Goal: Task Accomplishment & Management: Complete application form

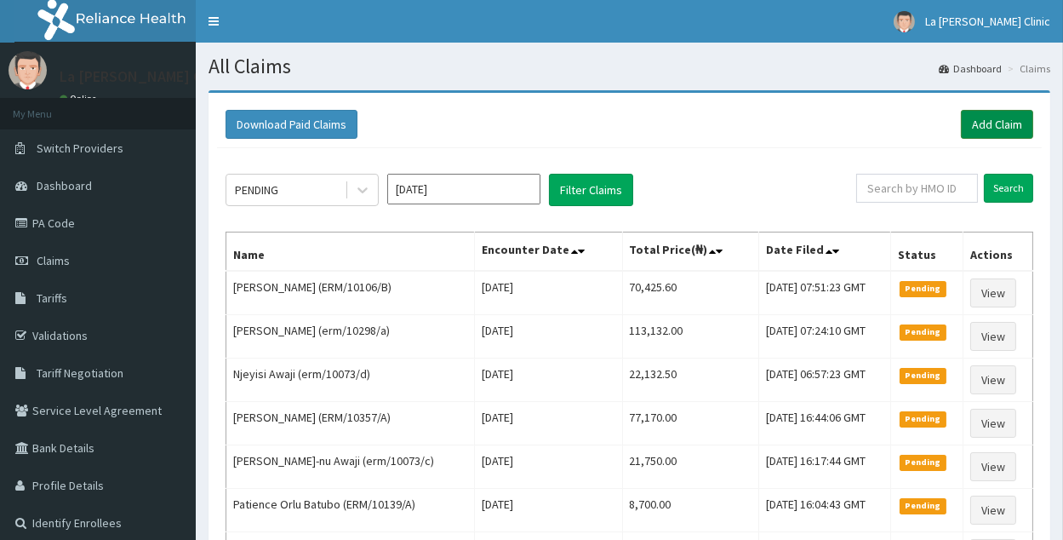
click at [1009, 125] on link "Add Claim" at bounding box center [997, 124] width 72 height 29
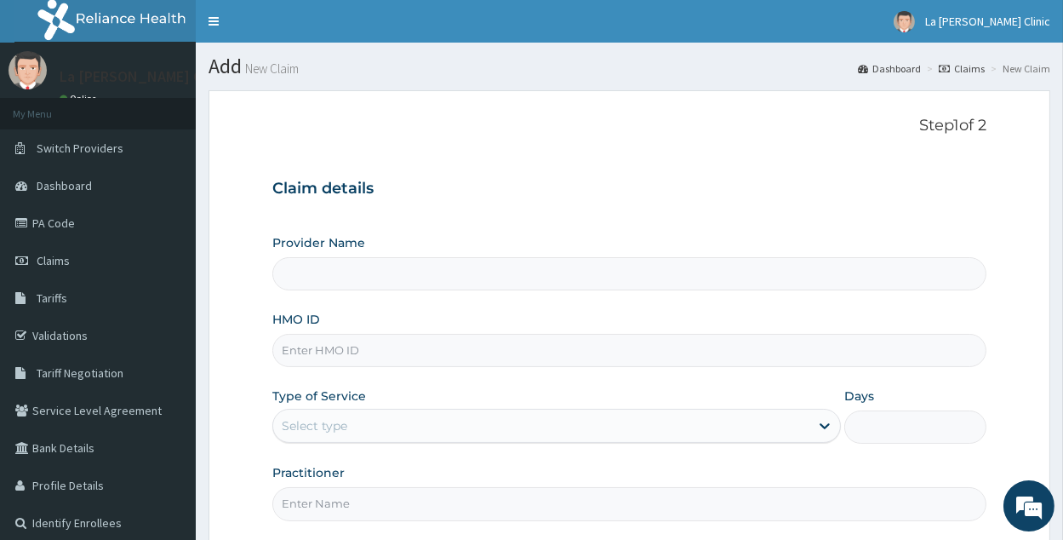
click at [432, 352] on input "HMO ID" at bounding box center [629, 350] width 714 height 33
type input "erm"
type input "La [PERSON_NAME] Clinic"
type input "erm/10352/a"
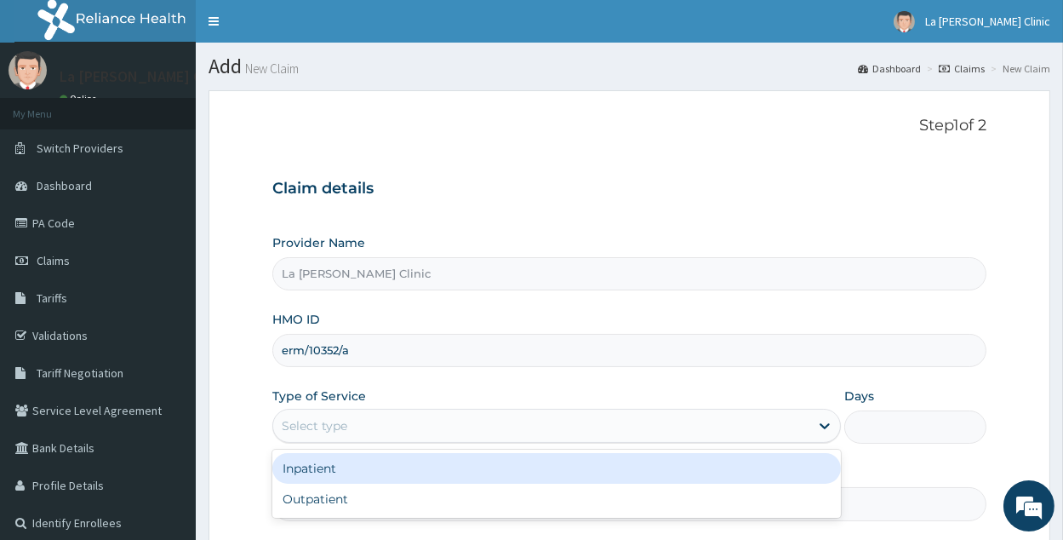
drag, startPoint x: 455, startPoint y: 425, endPoint x: 442, endPoint y: 434, distance: 15.8
click at [452, 425] on div "Select type" at bounding box center [541, 425] width 536 height 27
click at [436, 476] on div "Inpatient" at bounding box center [556, 468] width 569 height 31
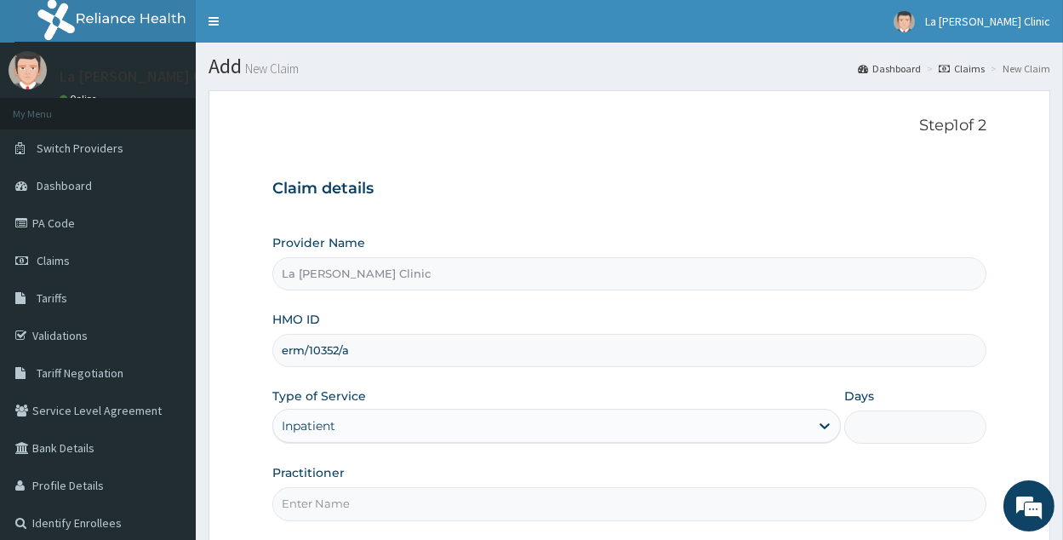
click at [936, 433] on input "Days" at bounding box center [916, 426] width 142 height 33
type input "2"
click at [843, 495] on input "Practitioner" at bounding box center [629, 503] width 714 height 33
type input "d"
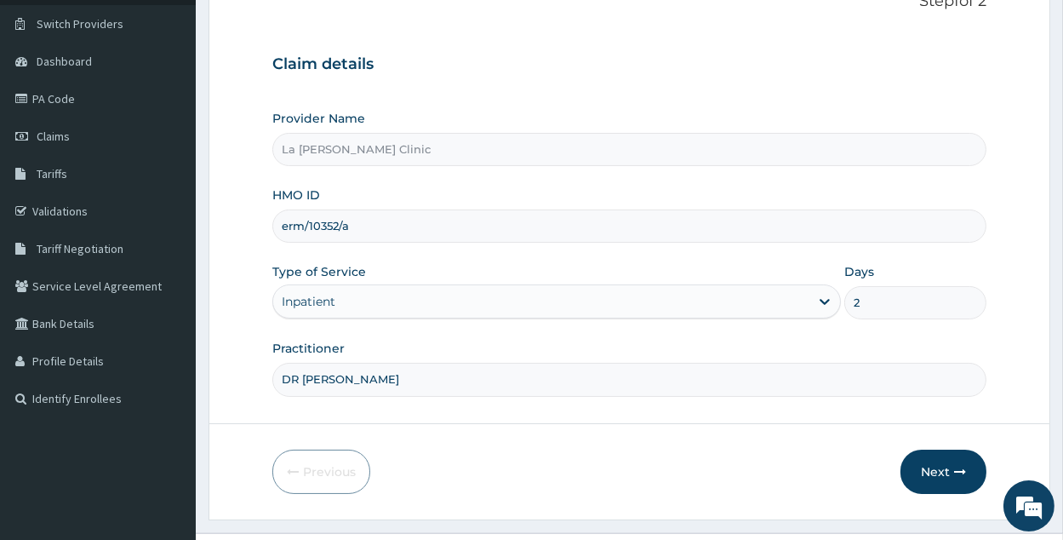
scroll to position [160, 0]
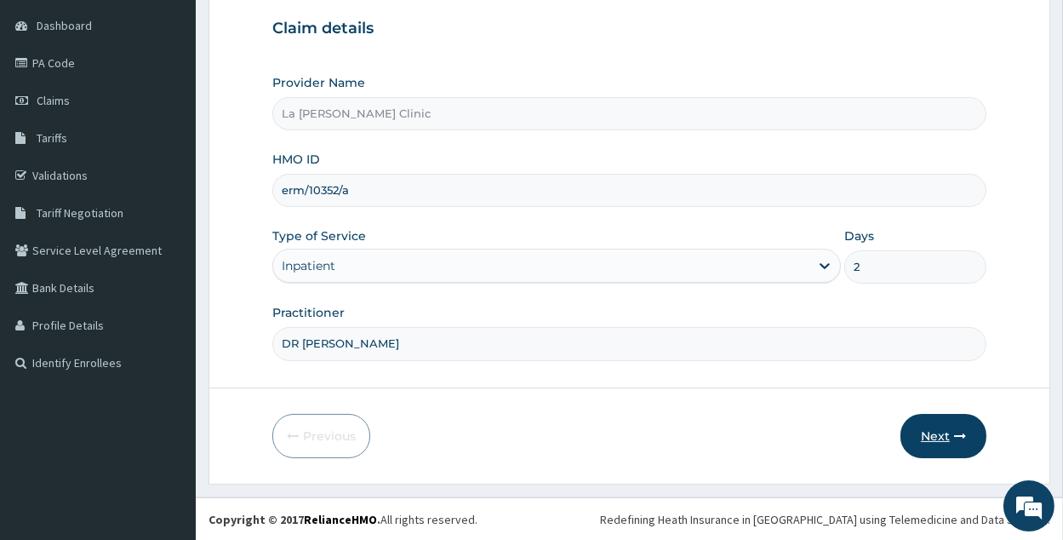
type input "DR AMAEFULE STANLEY"
click at [938, 438] on button "Next" at bounding box center [944, 436] width 86 height 44
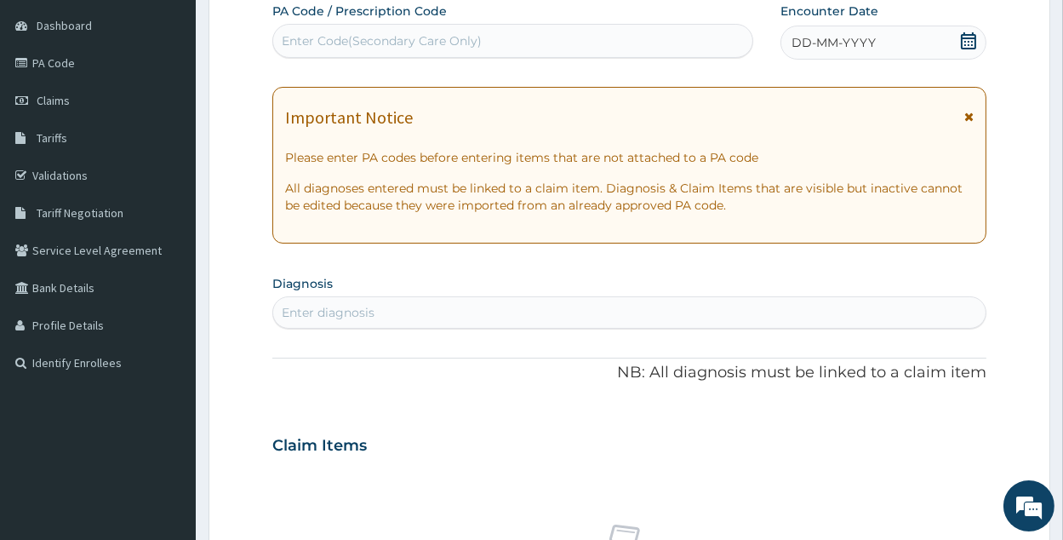
click at [522, 48] on div "Enter Code(Secondary Care Only)" at bounding box center [512, 40] width 479 height 27
paste input "PA/A3F189"
type input "PA/A3F189"
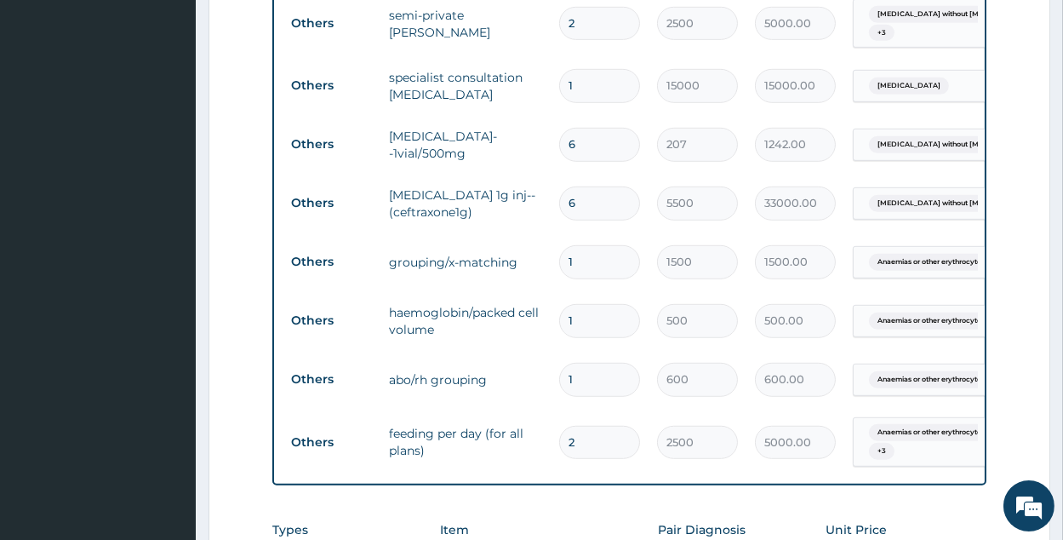
scroll to position [1757, 0]
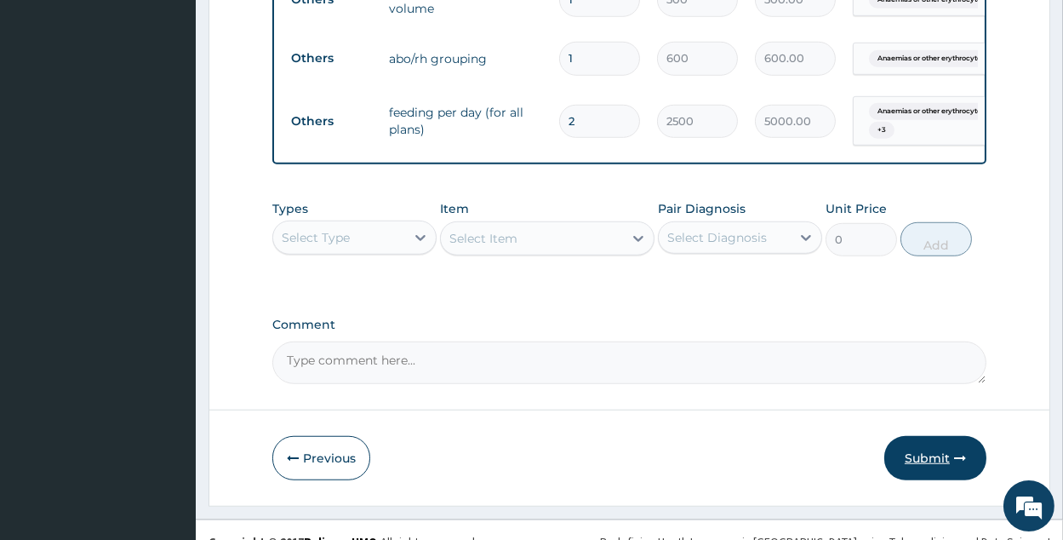
click at [943, 436] on button "Submit" at bounding box center [936, 458] width 102 height 44
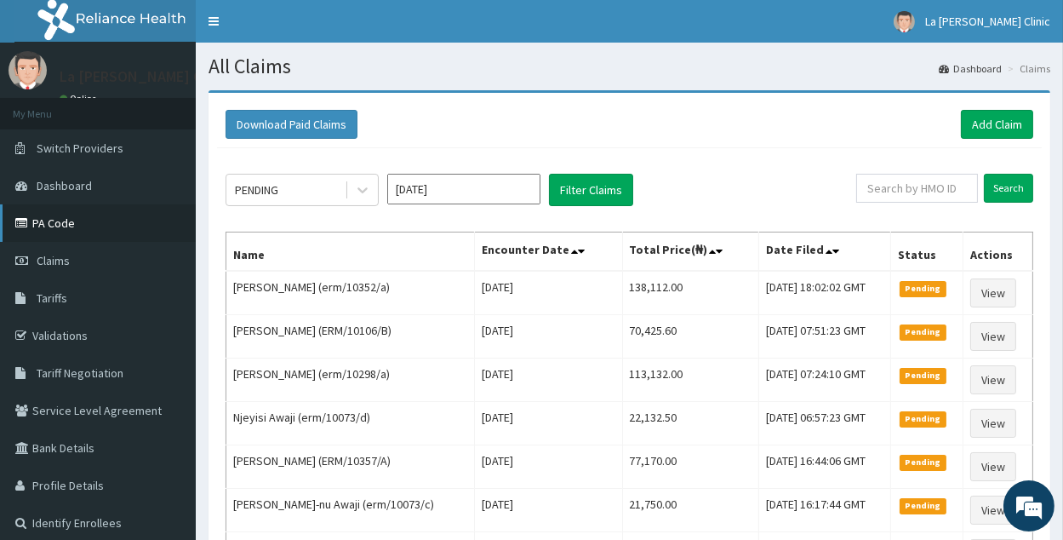
click at [59, 224] on link "PA Code" at bounding box center [98, 222] width 196 height 37
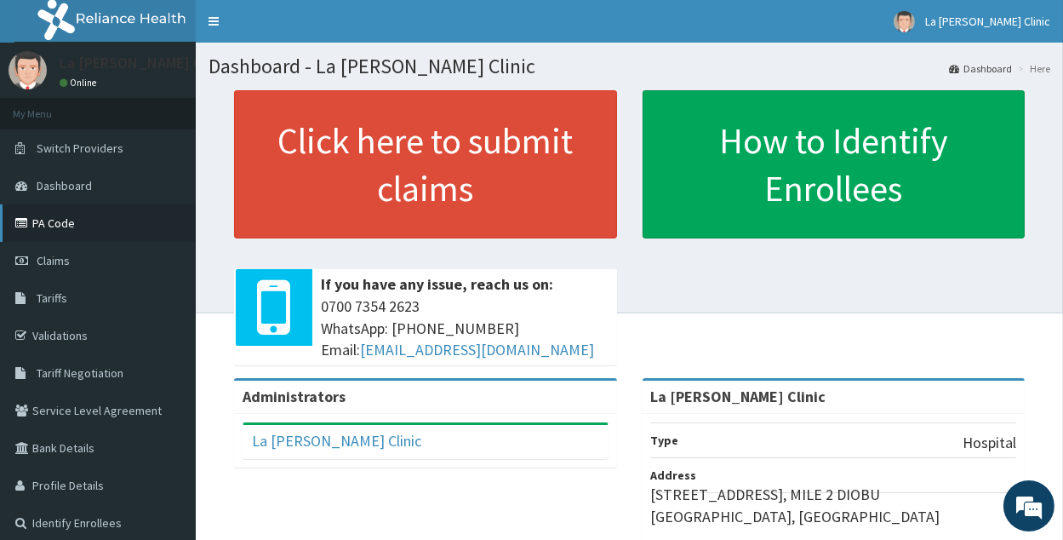
click at [62, 220] on link "PA Code" at bounding box center [98, 222] width 196 height 37
click at [89, 226] on link "PA Code" at bounding box center [98, 222] width 196 height 37
click at [73, 280] on link "Tariffs" at bounding box center [98, 297] width 196 height 37
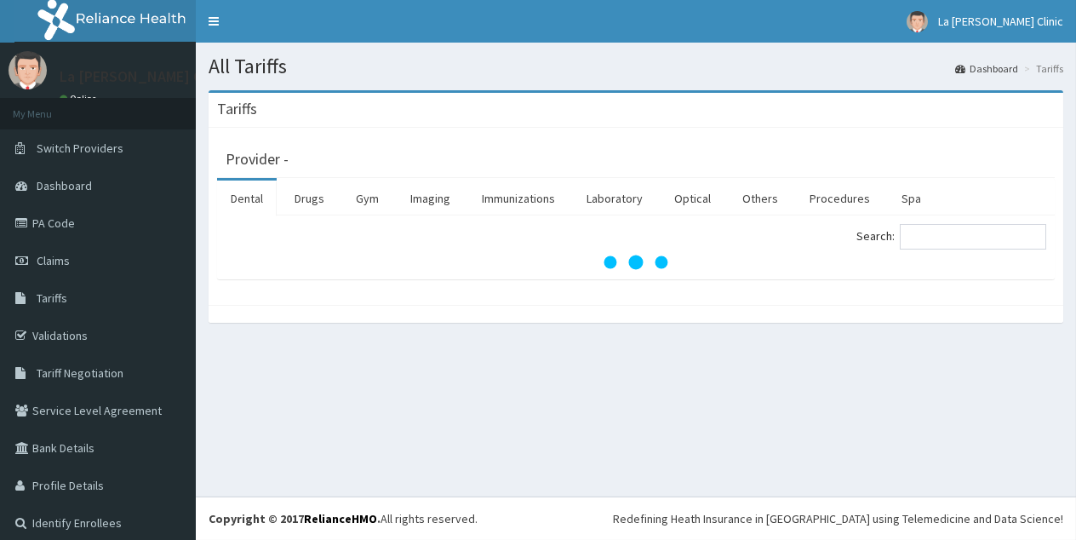
click at [78, 264] on link "Claims" at bounding box center [98, 260] width 196 height 37
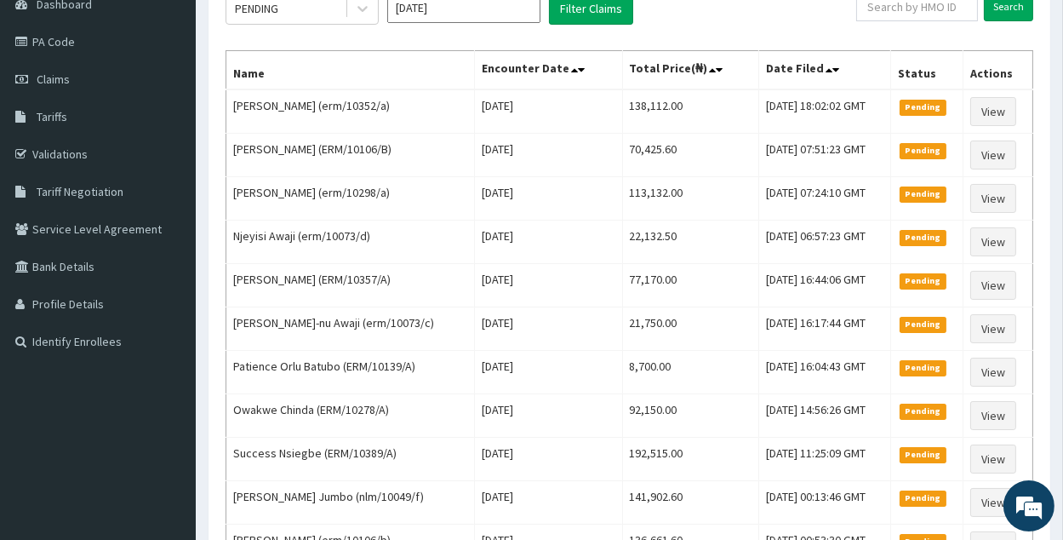
scroll to position [176, 0]
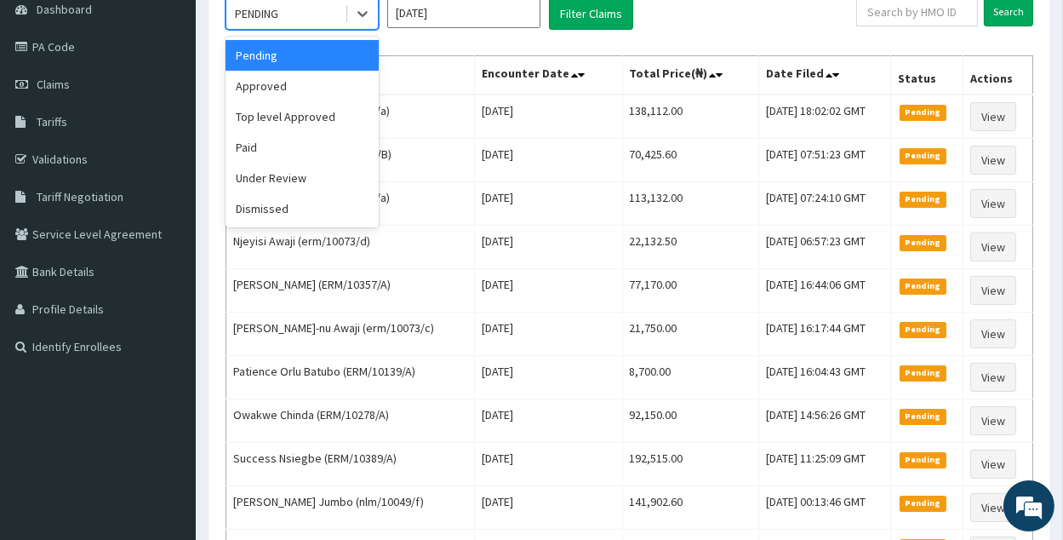
click at [341, 2] on div "PENDING" at bounding box center [285, 13] width 118 height 27
click at [335, 108] on div "Top level Approved" at bounding box center [302, 116] width 153 height 31
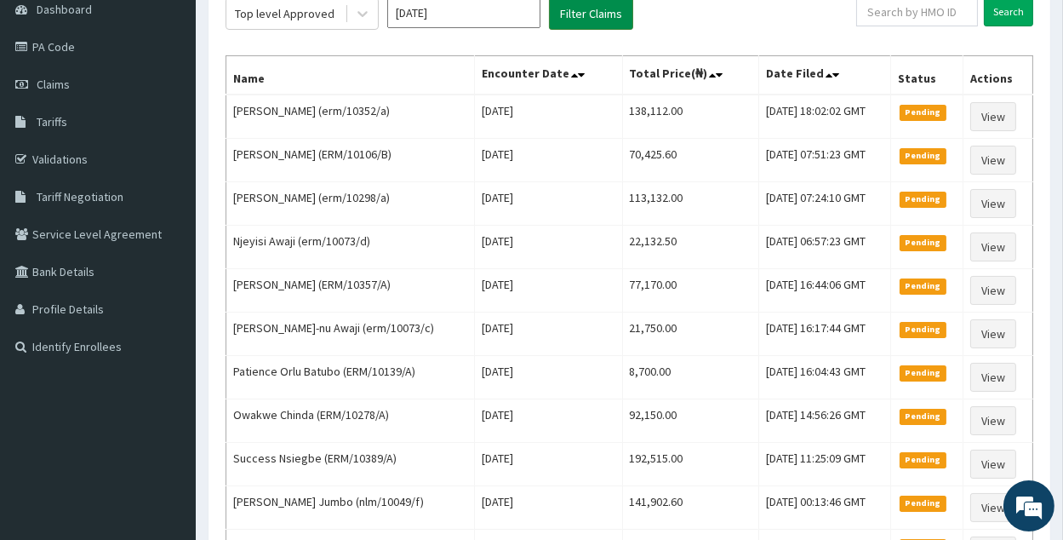
click at [560, 7] on button "Filter Claims" at bounding box center [591, 13] width 84 height 32
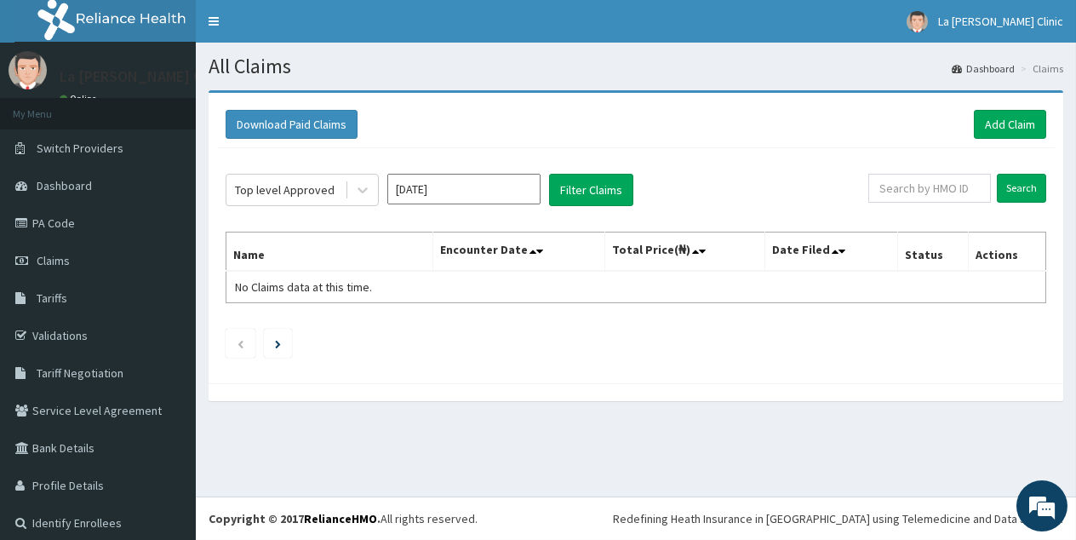
click at [352, 205] on div "Top level Approved" at bounding box center [302, 190] width 153 height 32
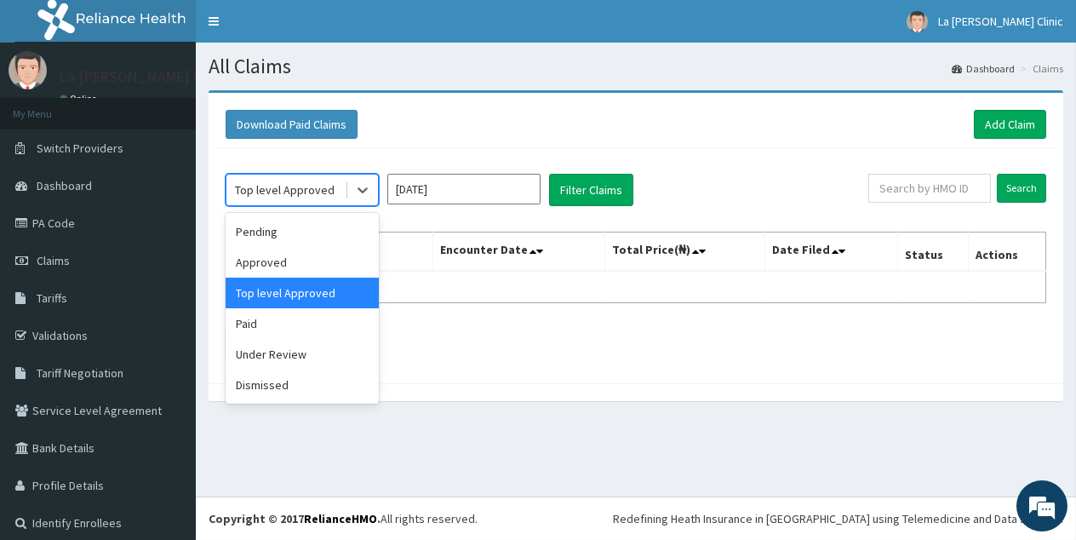
drag, startPoint x: 354, startPoint y: 192, endPoint x: 314, endPoint y: 379, distance: 191.5
click at [354, 193] on icon at bounding box center [362, 189] width 17 height 17
drag, startPoint x: 325, startPoint y: 267, endPoint x: 412, endPoint y: 244, distance: 89.8
click at [325, 265] on div "Approved" at bounding box center [302, 262] width 153 height 31
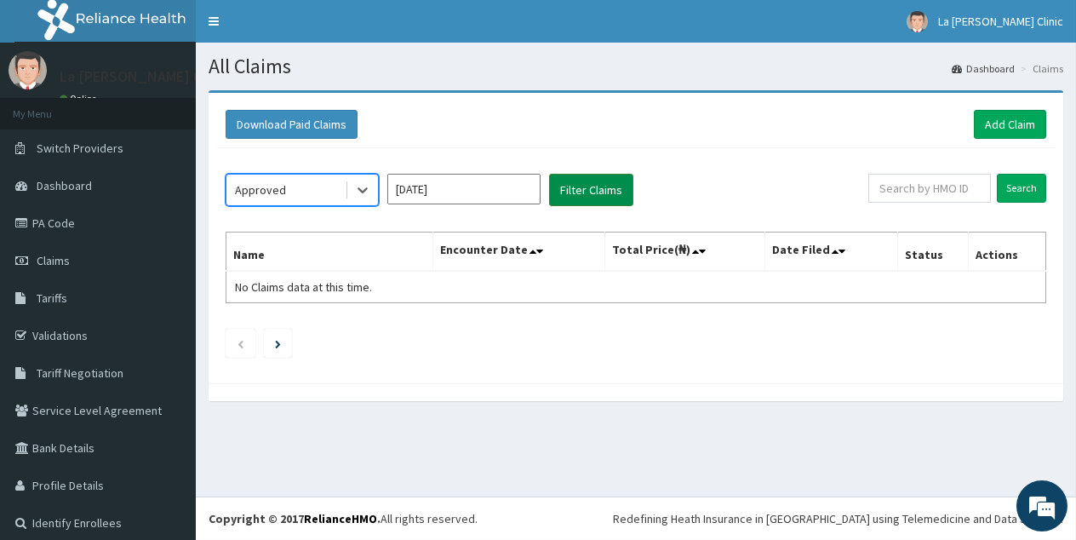
click at [584, 198] on button "Filter Claims" at bounding box center [591, 190] width 84 height 32
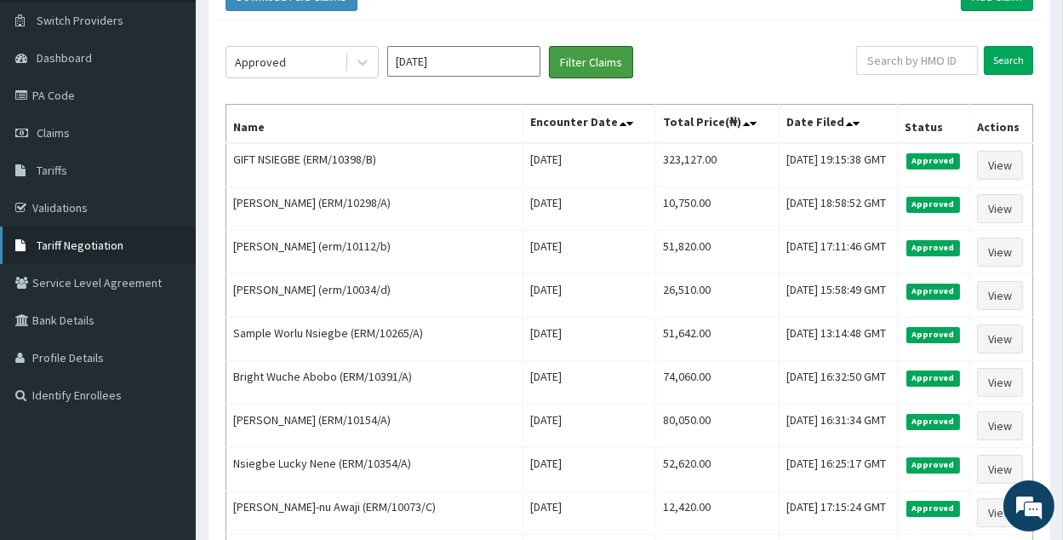
scroll to position [45, 0]
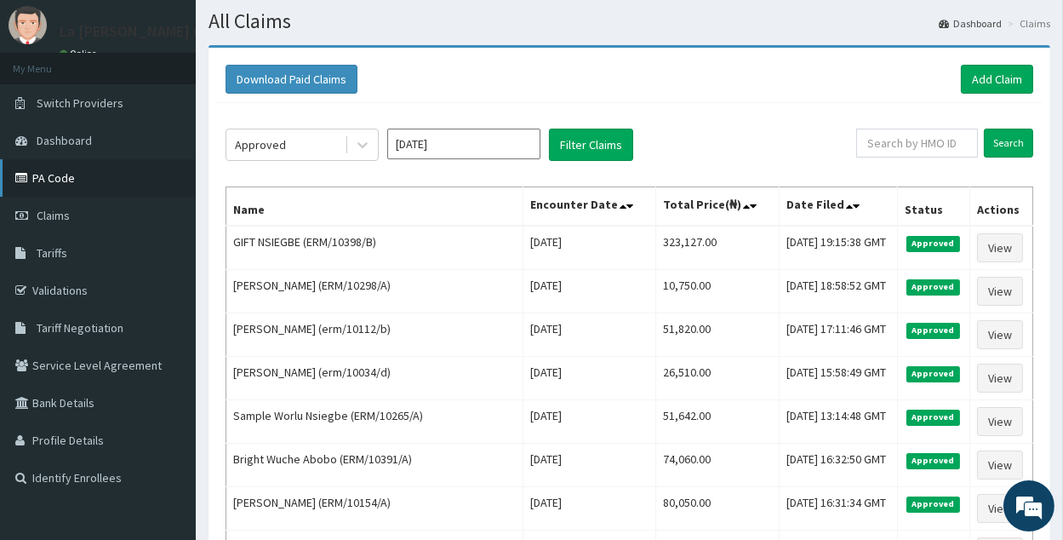
click at [142, 182] on link "PA Code" at bounding box center [98, 177] width 196 height 37
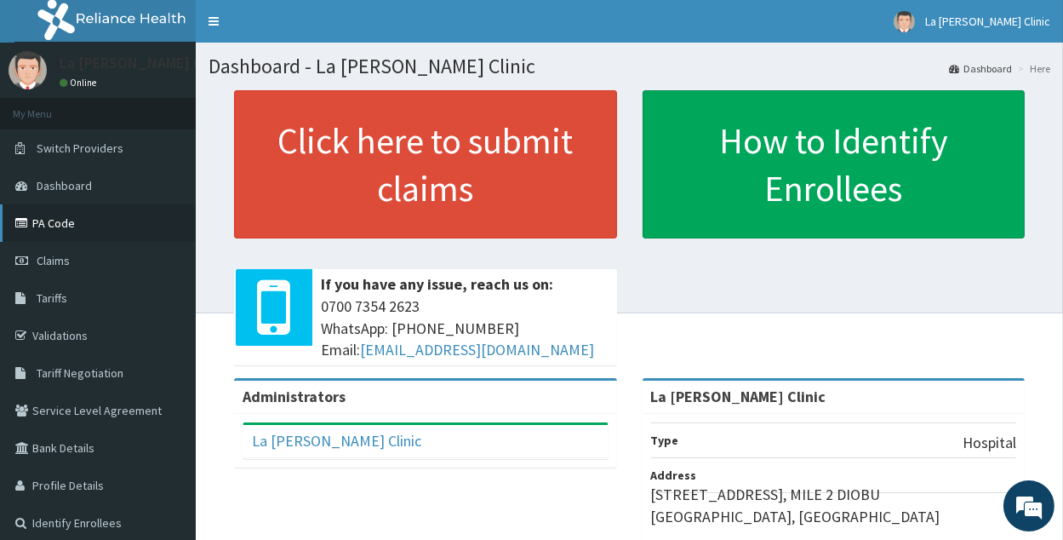
click at [98, 237] on link "PA Code" at bounding box center [98, 222] width 196 height 37
click at [120, 213] on link "PA Code" at bounding box center [98, 222] width 196 height 37
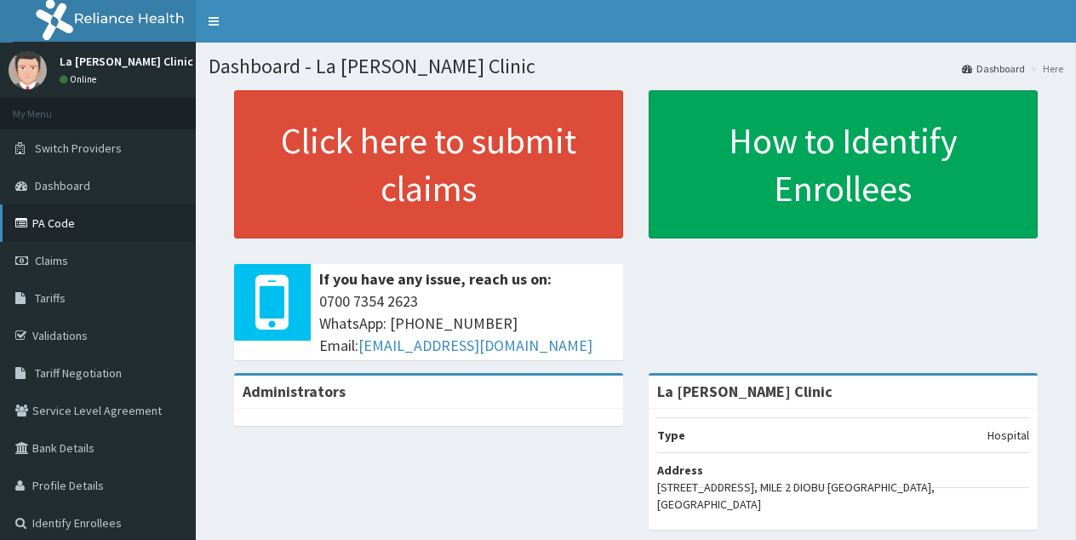
click at [117, 239] on link "PA Code" at bounding box center [98, 222] width 196 height 37
